Goal: Information Seeking & Learning: Find specific fact

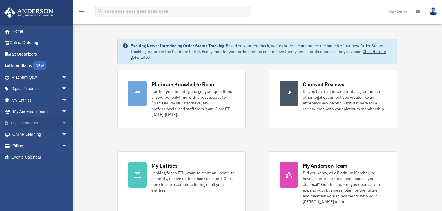
click at [41, 123] on link "My Documents arrow_drop_down" at bounding box center [40, 123] width 72 height 12
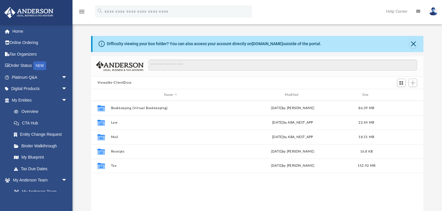
scroll to position [128, 329]
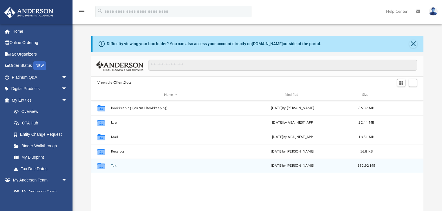
click at [155, 168] on div "Collaborated Folder Tax Wed May 28 2025 by Alex Price 152.92 MB" at bounding box center [257, 166] width 332 height 14
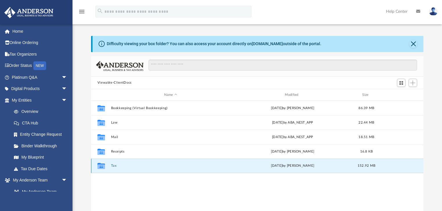
click at [155, 168] on div "Collaborated Folder Tax Wed May 28 2025 by Alex Price 152.92 MB" at bounding box center [257, 166] width 332 height 14
click at [105, 167] on icon "Collaborated Folder" at bounding box center [100, 165] width 9 height 9
click at [104, 167] on icon "grid" at bounding box center [101, 167] width 8 height 5
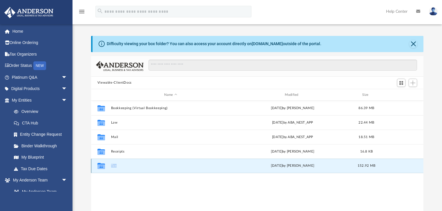
click at [113, 167] on button "Tax" at bounding box center [170, 166] width 119 height 4
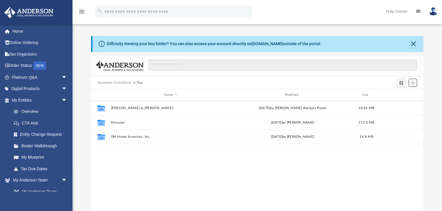
click at [413, 82] on span "Add" at bounding box center [412, 83] width 5 height 5
click at [402, 94] on li "Upload" at bounding box center [404, 95] width 19 height 6
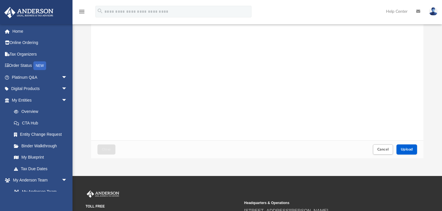
scroll to position [64, 0]
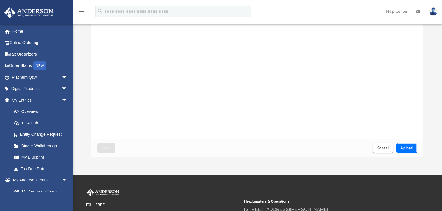
click at [407, 149] on span "Upload" at bounding box center [406, 147] width 12 height 3
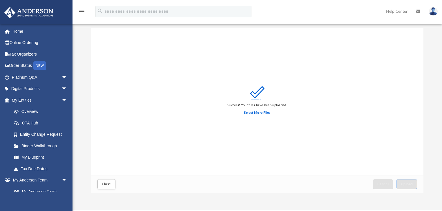
scroll to position [0, 0]
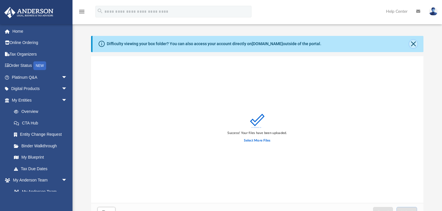
click at [413, 43] on button "Close" at bounding box center [413, 44] width 8 height 8
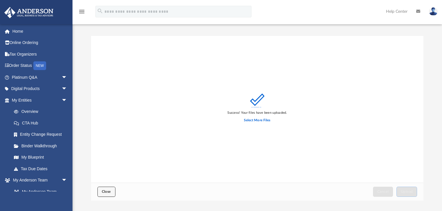
click at [102, 192] on span "Close" at bounding box center [106, 191] width 9 height 3
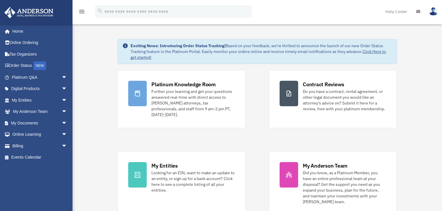
click at [433, 8] on img at bounding box center [433, 11] width 9 height 8
click at [61, 121] on span "arrow_drop_down" at bounding box center [67, 123] width 12 height 12
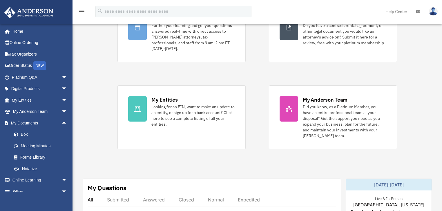
scroll to position [79, 0]
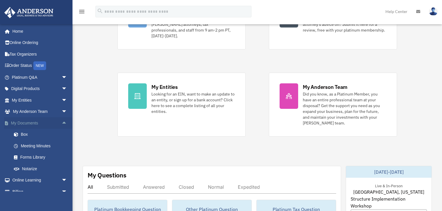
click at [61, 122] on span "arrow_drop_up" at bounding box center [67, 123] width 12 height 12
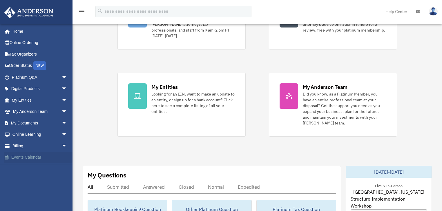
click at [32, 158] on link "Events Calendar" at bounding box center [40, 158] width 72 height 12
click at [22, 52] on link "Tax Organizers" at bounding box center [40, 54] width 72 height 12
click at [17, 55] on link "Tax Organizers" at bounding box center [40, 54] width 72 height 12
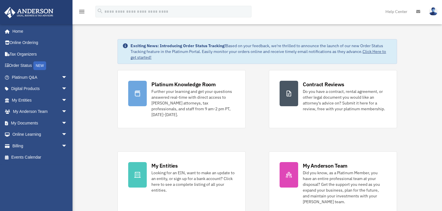
scroll to position [79, 0]
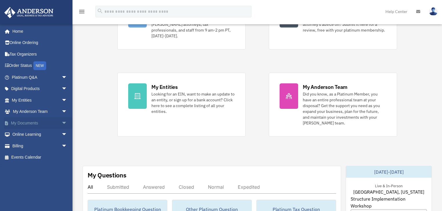
click at [61, 123] on span "arrow_drop_down" at bounding box center [67, 123] width 12 height 12
click at [61, 123] on span "arrow_drop_up" at bounding box center [67, 123] width 12 height 12
click at [61, 134] on span "arrow_drop_down" at bounding box center [67, 135] width 12 height 12
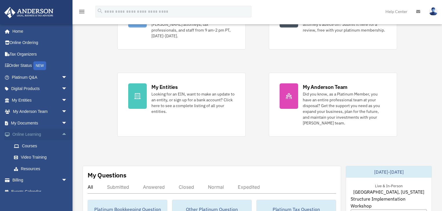
click at [61, 134] on span "arrow_drop_up" at bounding box center [67, 135] width 12 height 12
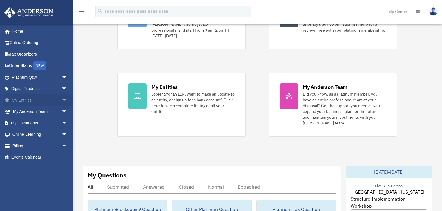
click at [61, 98] on span "arrow_drop_down" at bounding box center [67, 100] width 12 height 12
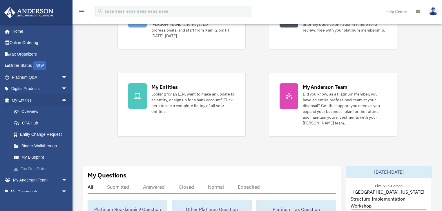
click at [30, 167] on link "Tax Due Dates" at bounding box center [42, 169] width 68 height 12
